Goal: Task Accomplishment & Management: Manage account settings

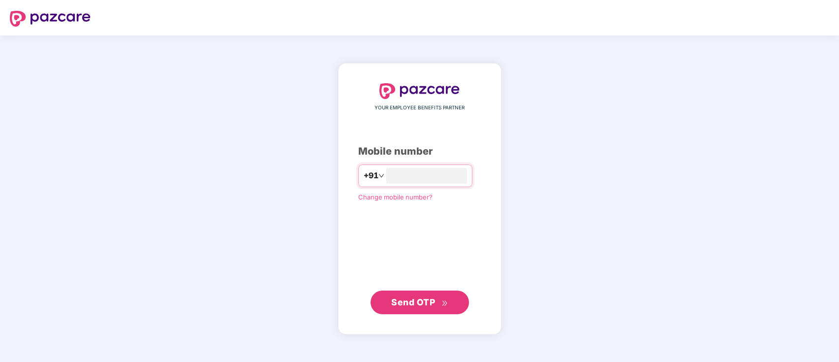
type input "**********"
click at [436, 304] on span "Send OTP" at bounding box center [419, 302] width 57 height 14
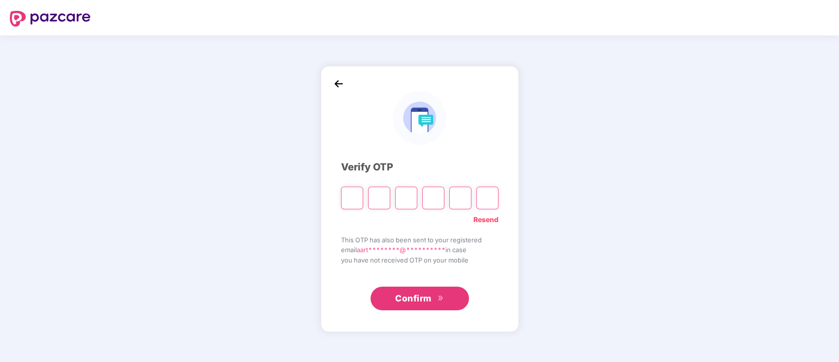
click at [354, 203] on input "Please enter verification code. Digit 1" at bounding box center [352, 198] width 22 height 23
type input "*"
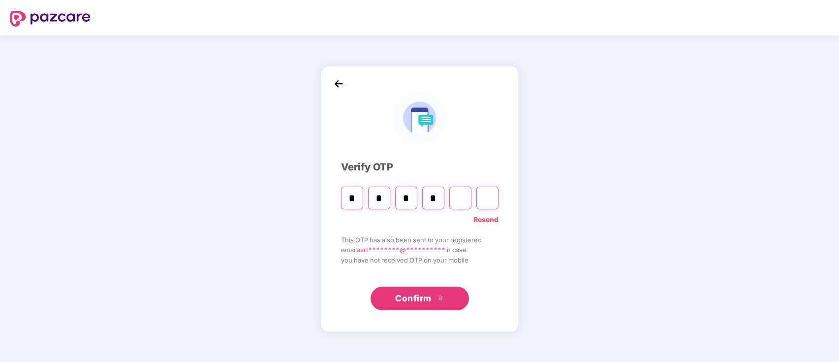
type input "*"
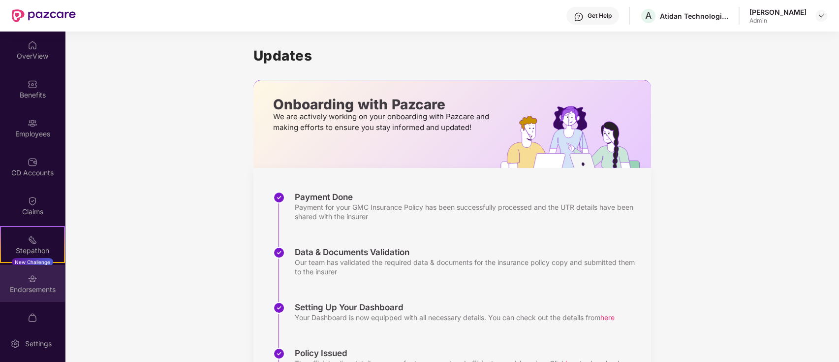
click at [35, 278] on img at bounding box center [33, 279] width 10 height 10
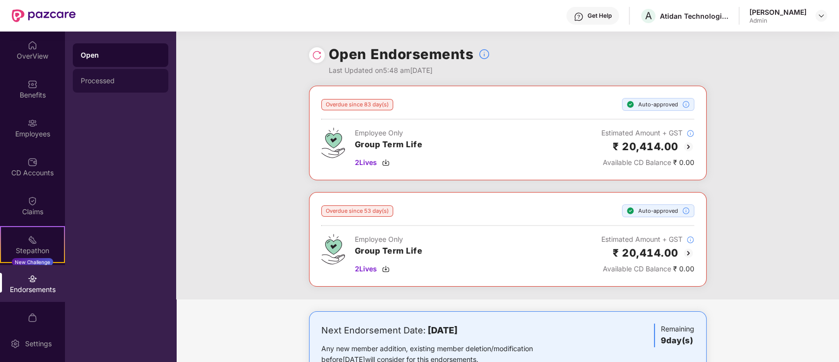
click at [102, 85] on div "Processed" at bounding box center [120, 81] width 95 height 24
